Goal: Information Seeking & Learning: Learn about a topic

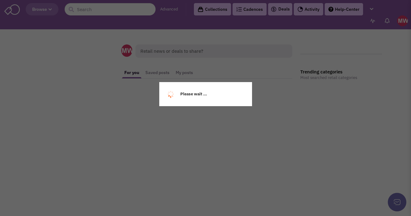
click at [108, 10] on div "Please wait ..." at bounding box center [205, 108] width 411 height 216
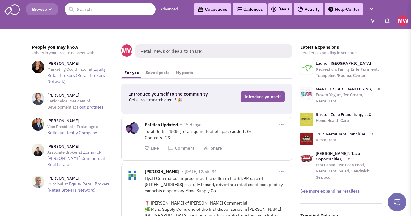
click at [108, 10] on input "text" at bounding box center [110, 9] width 91 height 12
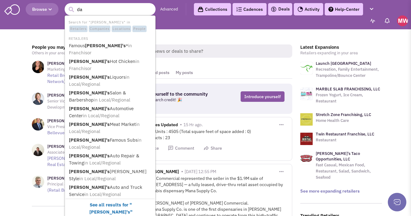
type input "d"
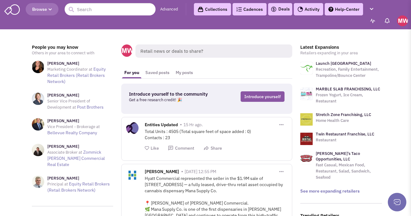
click at [317, 29] on div "Browse 3 results are available, use up and down arrow keys to navigate. Advance…" at bounding box center [205, 15] width 411 height 31
click at [398, 24] on img at bounding box center [402, 20] width 11 height 11
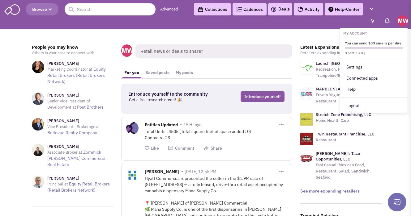
click at [356, 9] on link "Help-Center" at bounding box center [343, 9] width 38 height 12
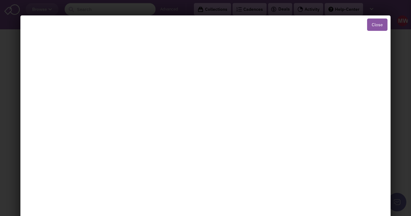
click at [369, 24] on button "Close" at bounding box center [377, 25] width 20 height 12
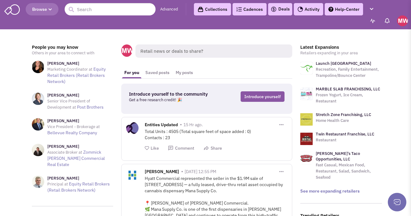
click at [400, 21] on img at bounding box center [402, 20] width 11 height 11
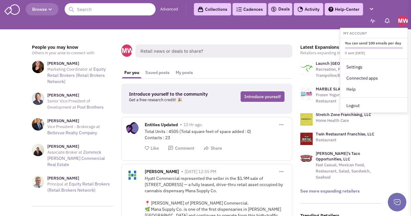
click at [305, 52] on p "Retailers expanding in your area" at bounding box center [341, 53] width 82 height 6
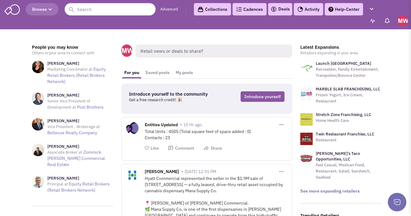
click at [392, 22] on div "My Account You can send 100 emails per day 0 sent today Settings Connected apps" at bounding box center [388, 20] width 40 height 11
click at [384, 22] on img at bounding box center [387, 21] width 6 height 6
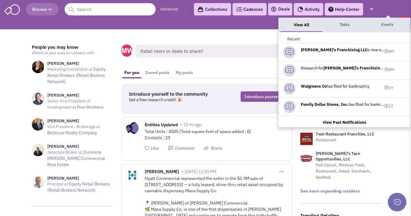
click at [287, 6] on link "Deals" at bounding box center [279, 9] width 19 height 7
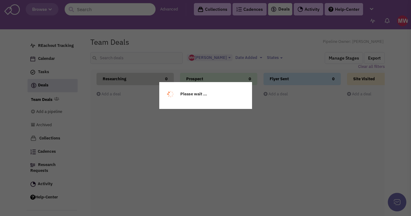
select select
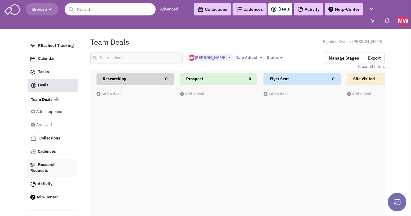
click at [46, 165] on span "Research Requests" at bounding box center [42, 167] width 25 height 11
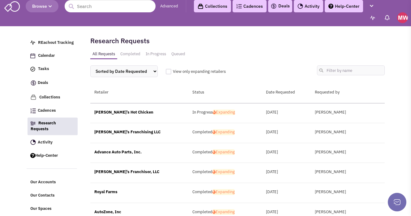
scroll to position [3, 0]
click at [126, 131] on div "[PERSON_NAME]'s Franchising LLC" at bounding box center [139, 132] width 98 height 6
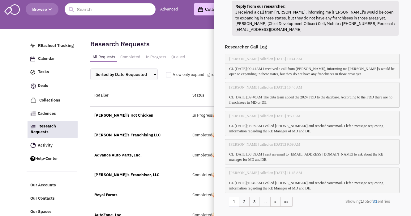
scroll to position [135, 0]
click at [176, 99] on div "Retailer Status Date Requested Requested by" at bounding box center [237, 96] width 294 height 20
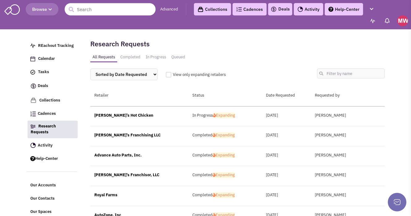
click at [127, 153] on div "Advance Auto Parts, Inc." at bounding box center [139, 156] width 98 height 6
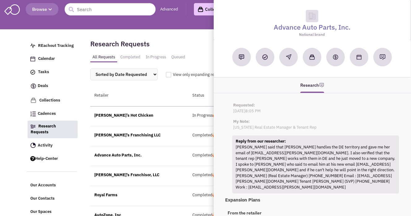
scroll to position [0, 0]
click at [165, 39] on div "Research Requests All Requests Completed In Progress Queued Sorted by Date Requ…" at bounding box center [237, 61] width 294 height 52
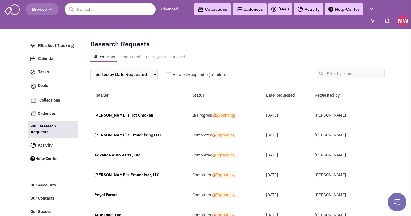
scroll to position [0, 0]
